Goal: Transaction & Acquisition: Purchase product/service

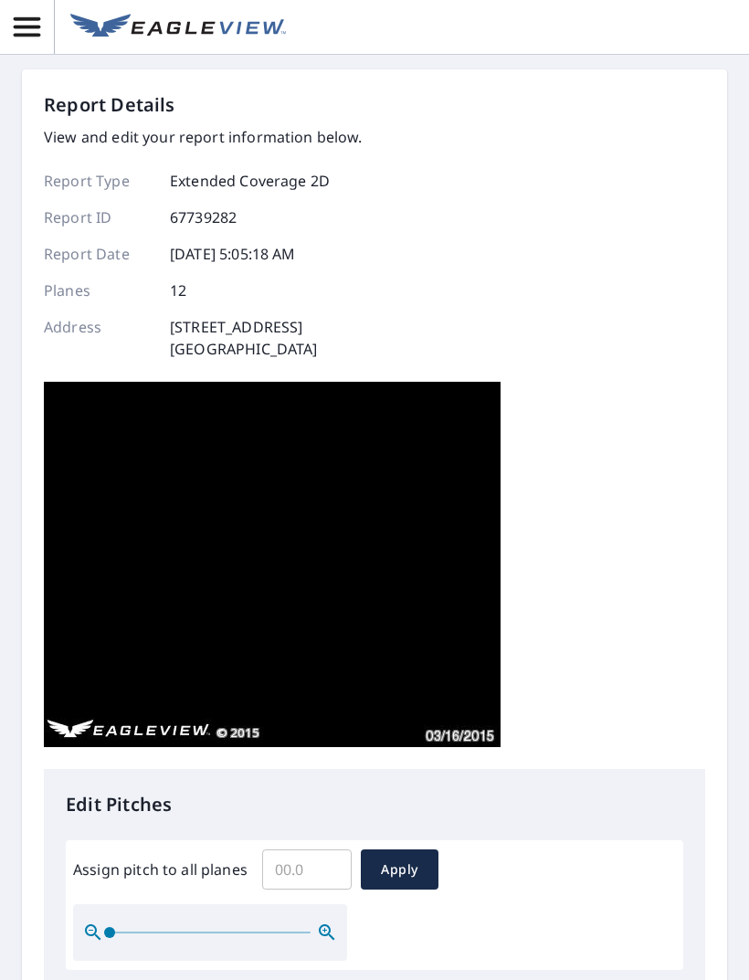
click at [26, 31] on icon "button" at bounding box center [27, 27] width 32 height 32
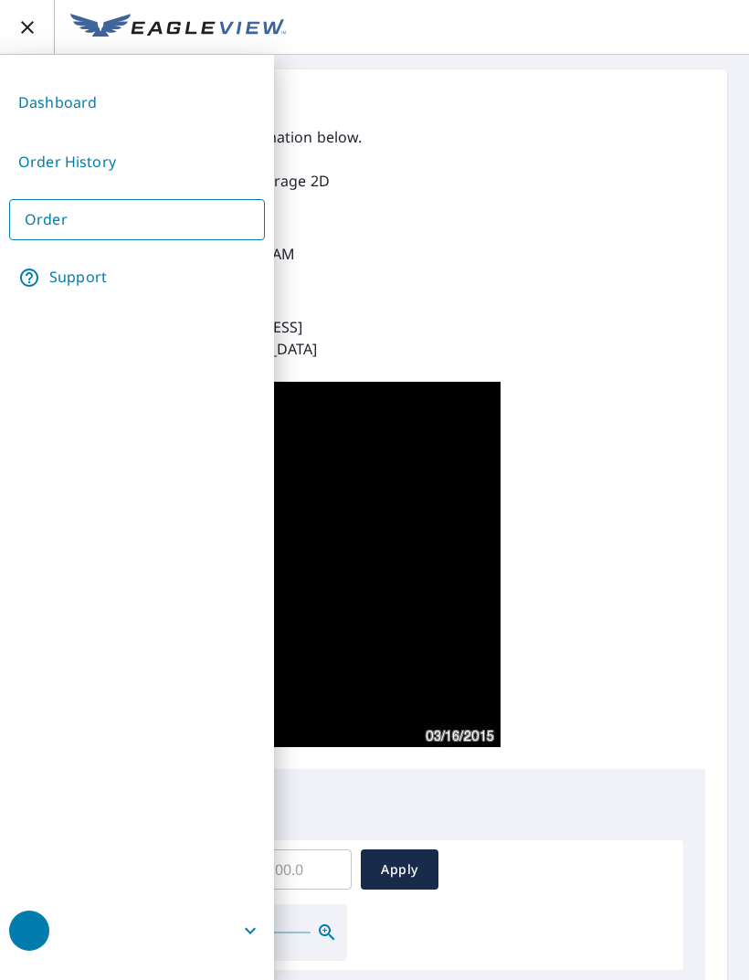
click at [77, 105] on link "Dashboard" at bounding box center [137, 102] width 256 height 45
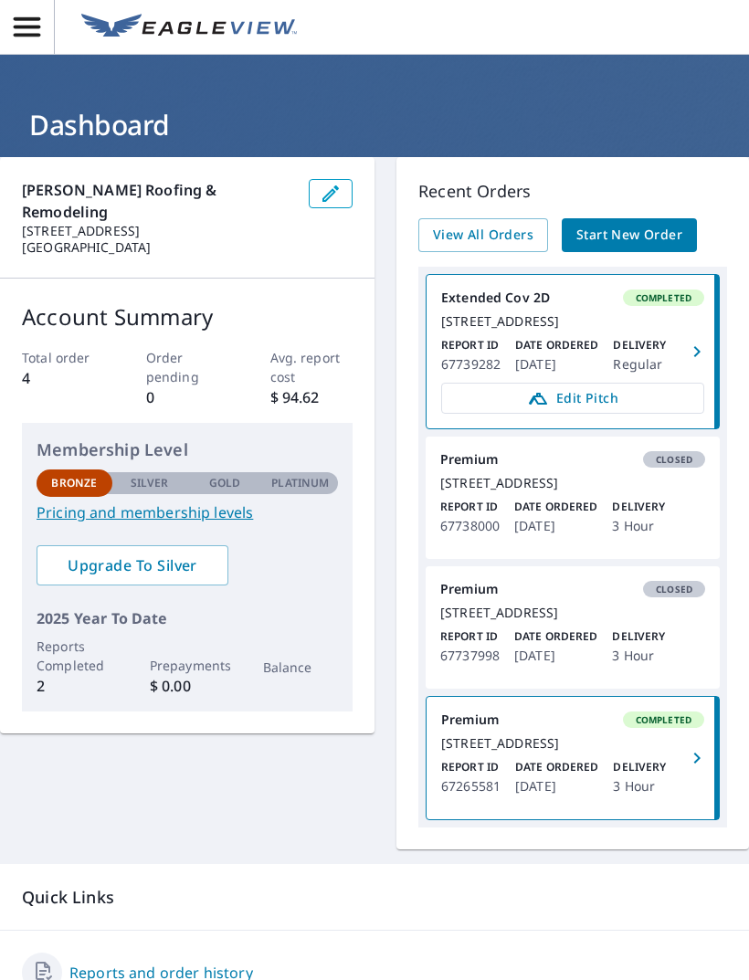
click at [44, 30] on span "button" at bounding box center [27, 27] width 54 height 32
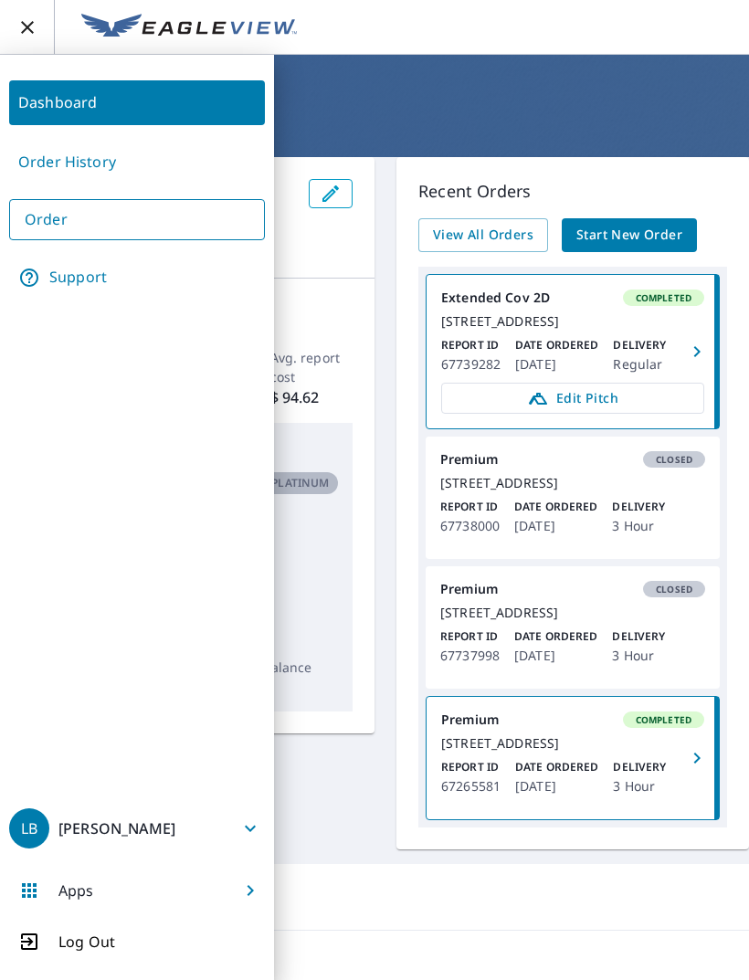
click at [630, 221] on link "Start New Order" at bounding box center [628, 235] width 135 height 34
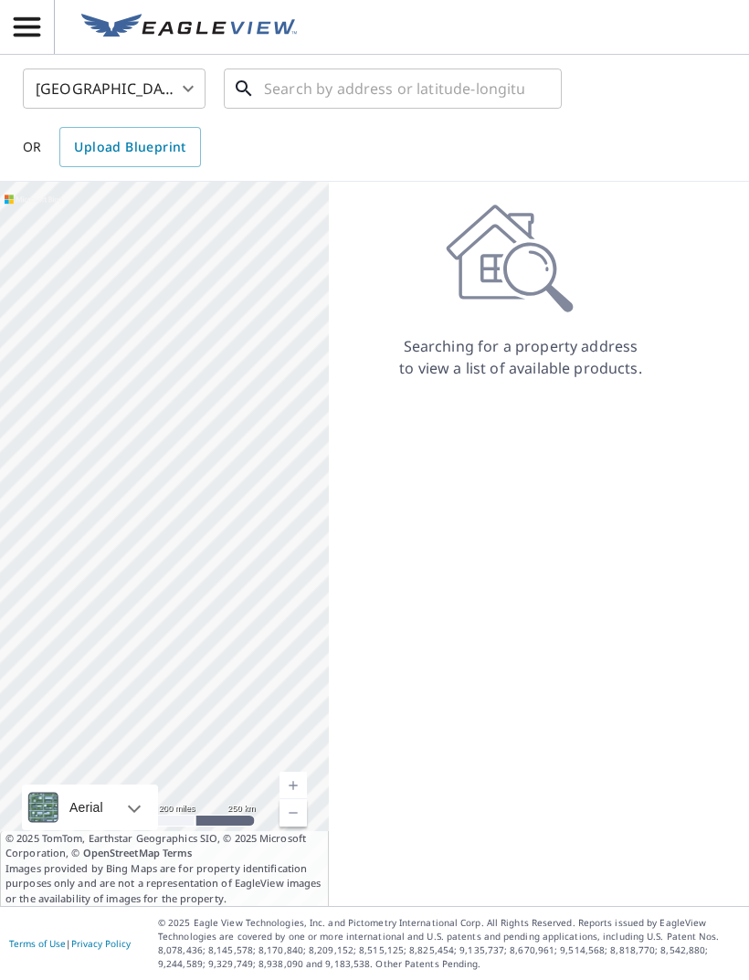
click at [388, 92] on input "text" at bounding box center [394, 88] width 260 height 51
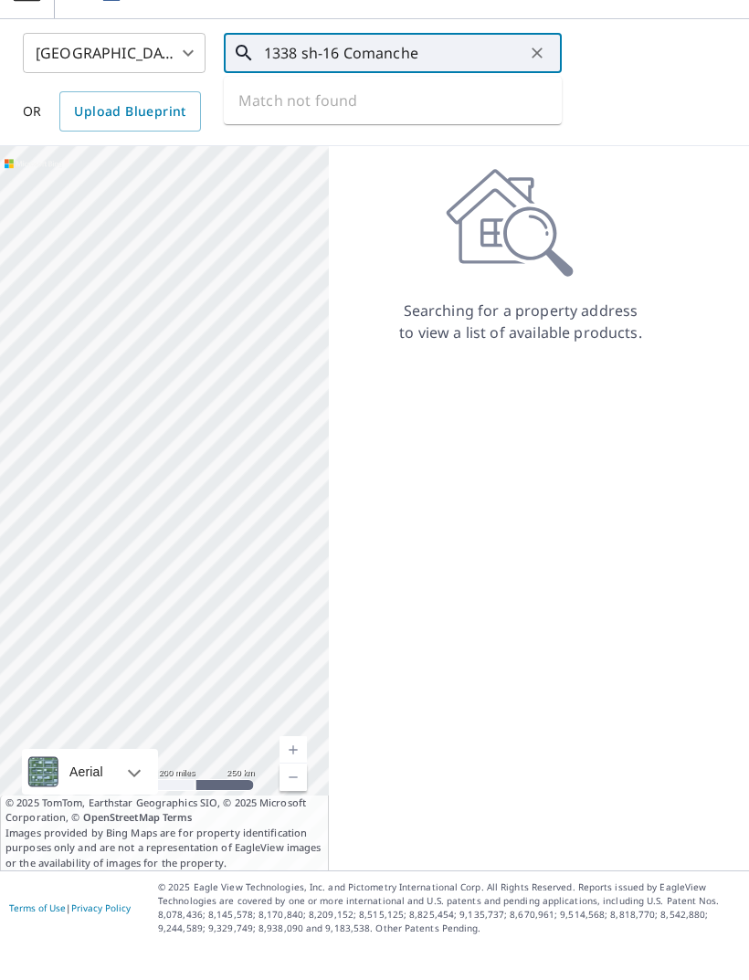
type input "1338 sh-16 Comanche"
click at [515, 505] on div "Searching for a property address to view a list of available products." at bounding box center [520, 544] width 383 height 724
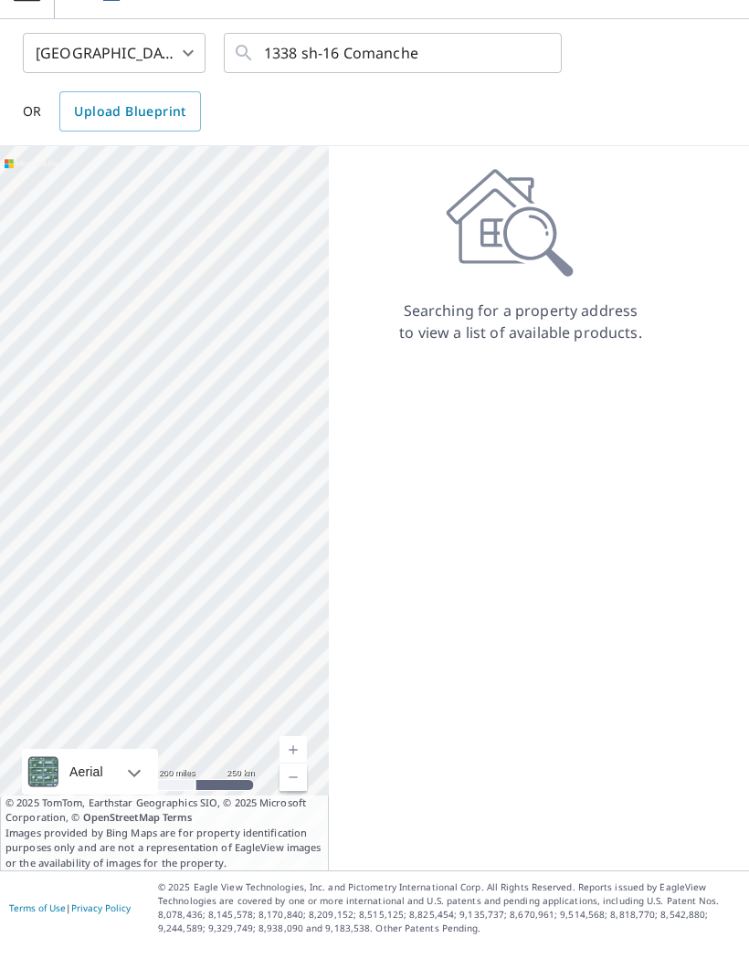
scroll to position [36, 0]
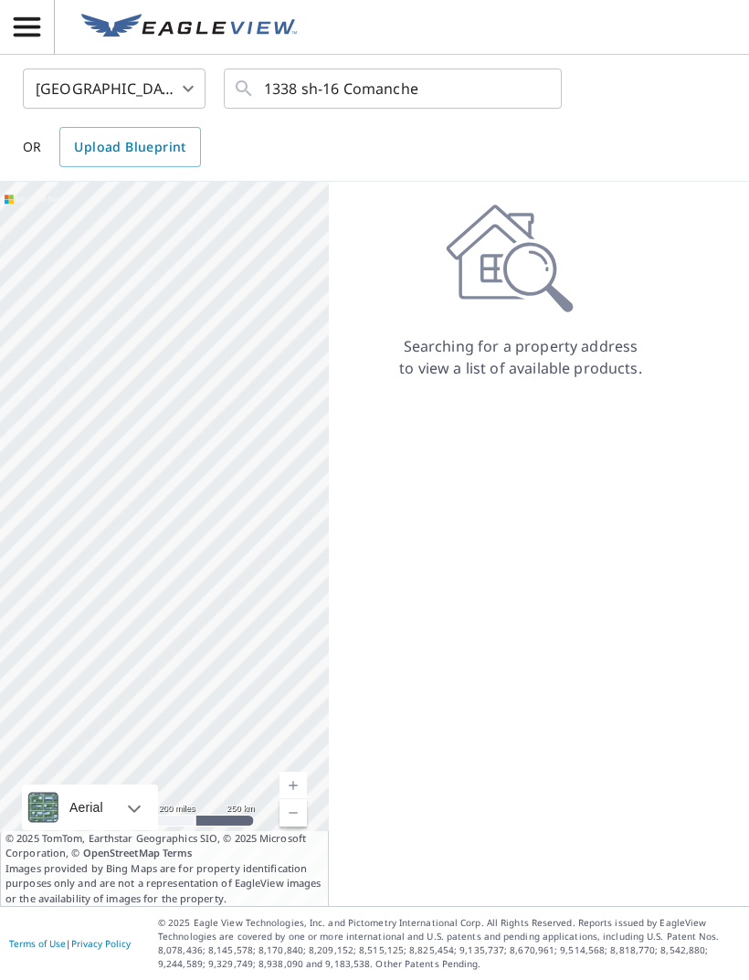
click at [301, 799] on link "Current Level 5, Zoom In" at bounding box center [292, 784] width 27 height 27
click at [298, 799] on link "Current Level 6, Zoom In" at bounding box center [292, 784] width 27 height 27
click at [289, 792] on div at bounding box center [164, 544] width 329 height 724
click at [293, 799] on link "Current Level 5, Zoom In" at bounding box center [292, 784] width 27 height 27
click at [297, 799] on link "Current Level 6, Zoom In" at bounding box center [292, 784] width 27 height 27
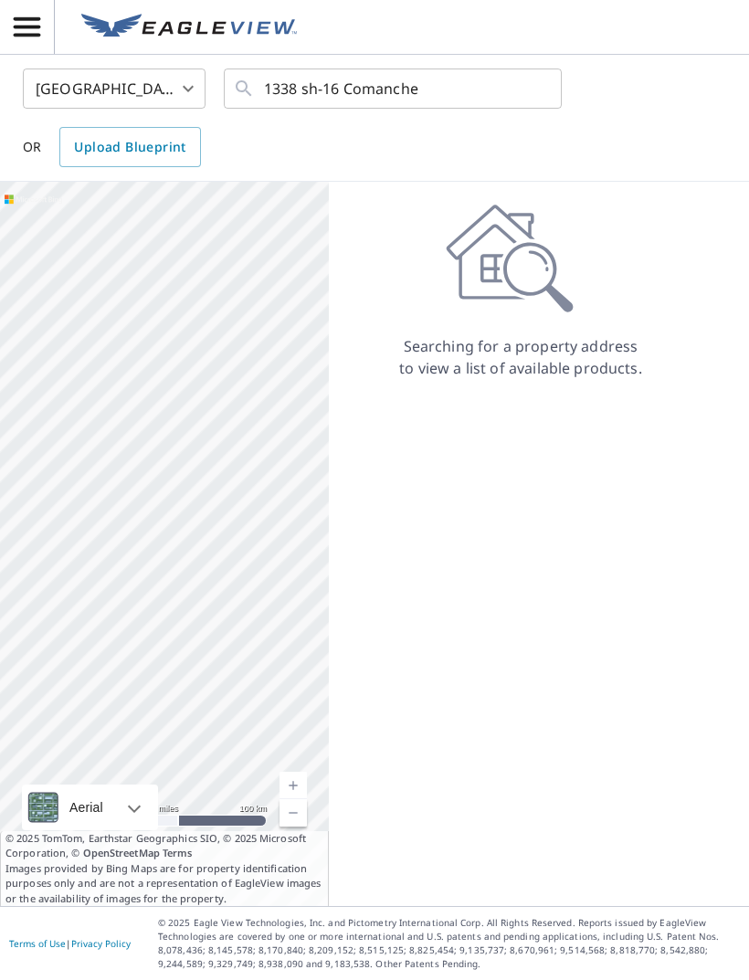
click at [297, 799] on link "Current Level 7, Zoom In" at bounding box center [292, 784] width 27 height 27
click at [293, 799] on link "Current Level 5, Zoom In" at bounding box center [292, 784] width 27 height 27
click at [293, 799] on link "Current Level 6, Zoom In" at bounding box center [292, 784] width 27 height 27
click at [291, 799] on link "Current Level 7, Zoom In" at bounding box center [292, 784] width 27 height 27
click at [295, 799] on link "Current Level 8, Zoom In" at bounding box center [292, 784] width 27 height 27
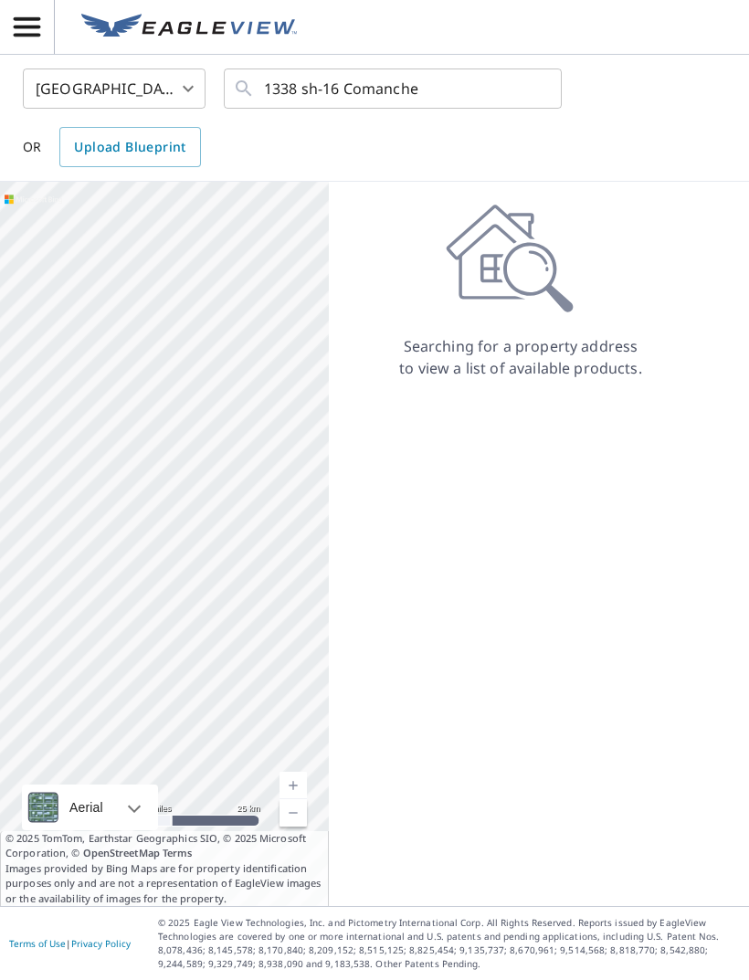
click at [295, 799] on link "Current Level 9, Zoom In" at bounding box center [292, 784] width 27 height 27
click at [290, 799] on link "Current Level 10, Zoom In" at bounding box center [292, 784] width 27 height 27
